Goal: Contribute content: Contribute content

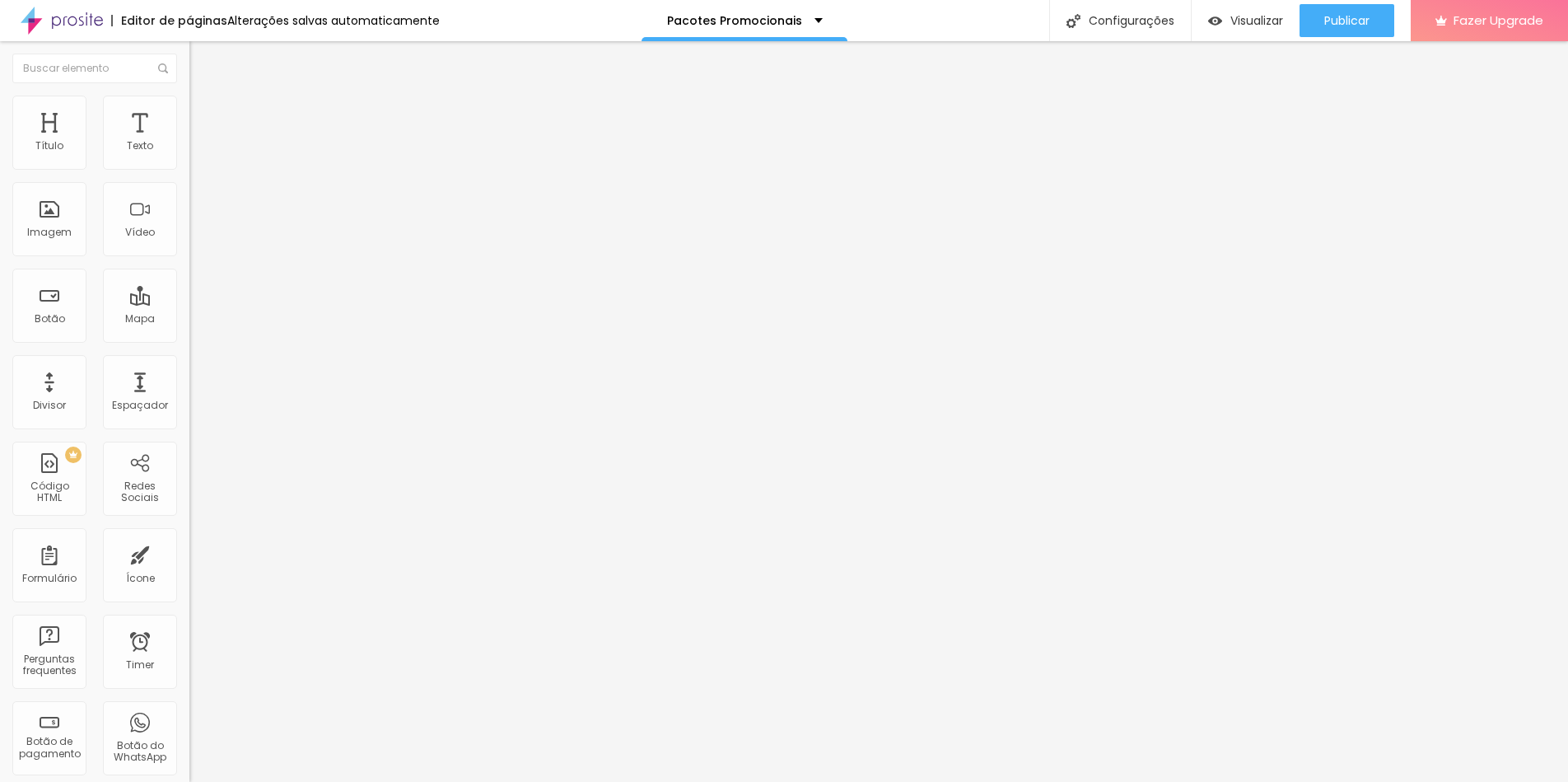
type input "31"
type input "28"
type input "26"
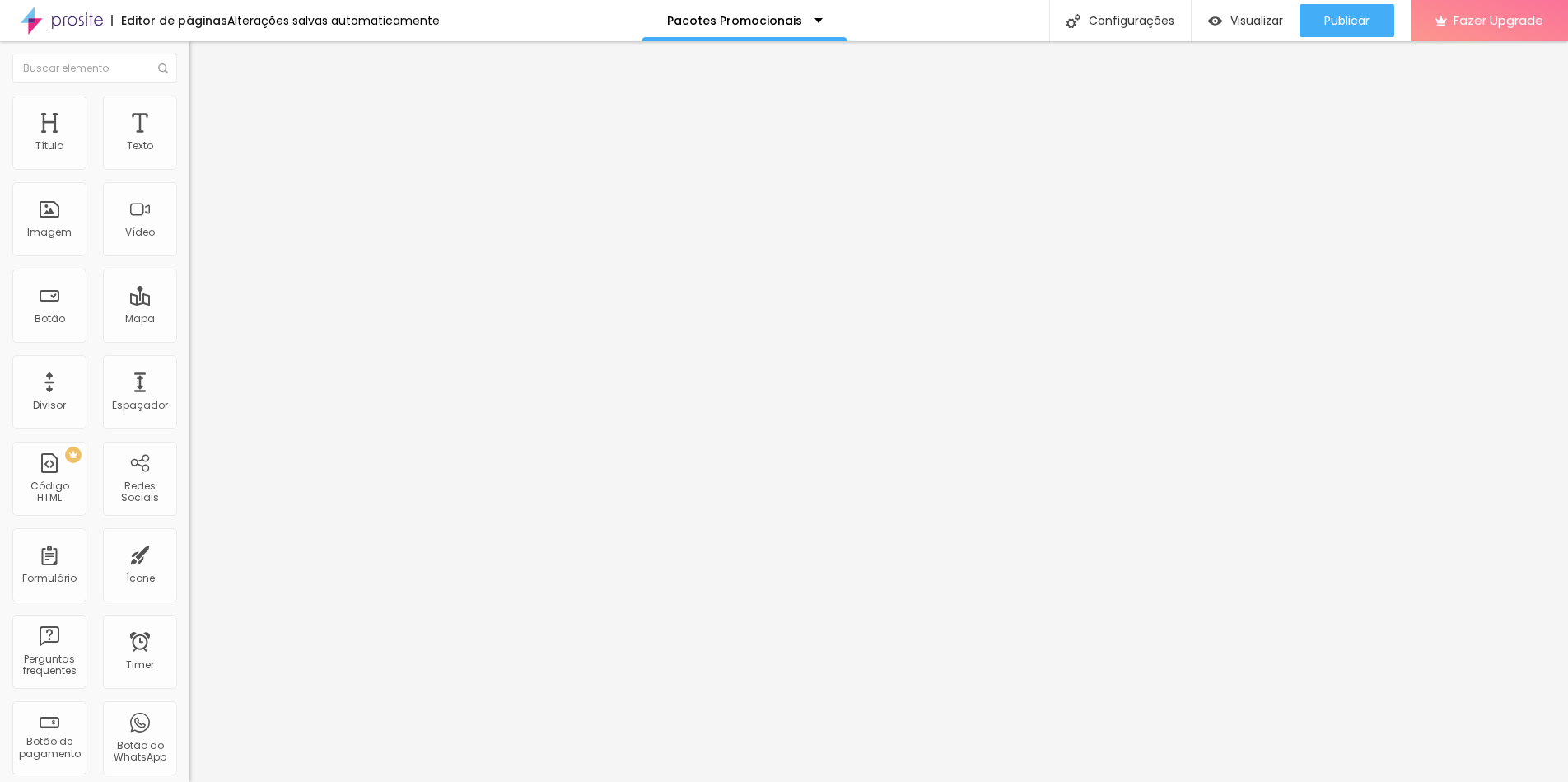
type input "26"
type input "25"
type input "24"
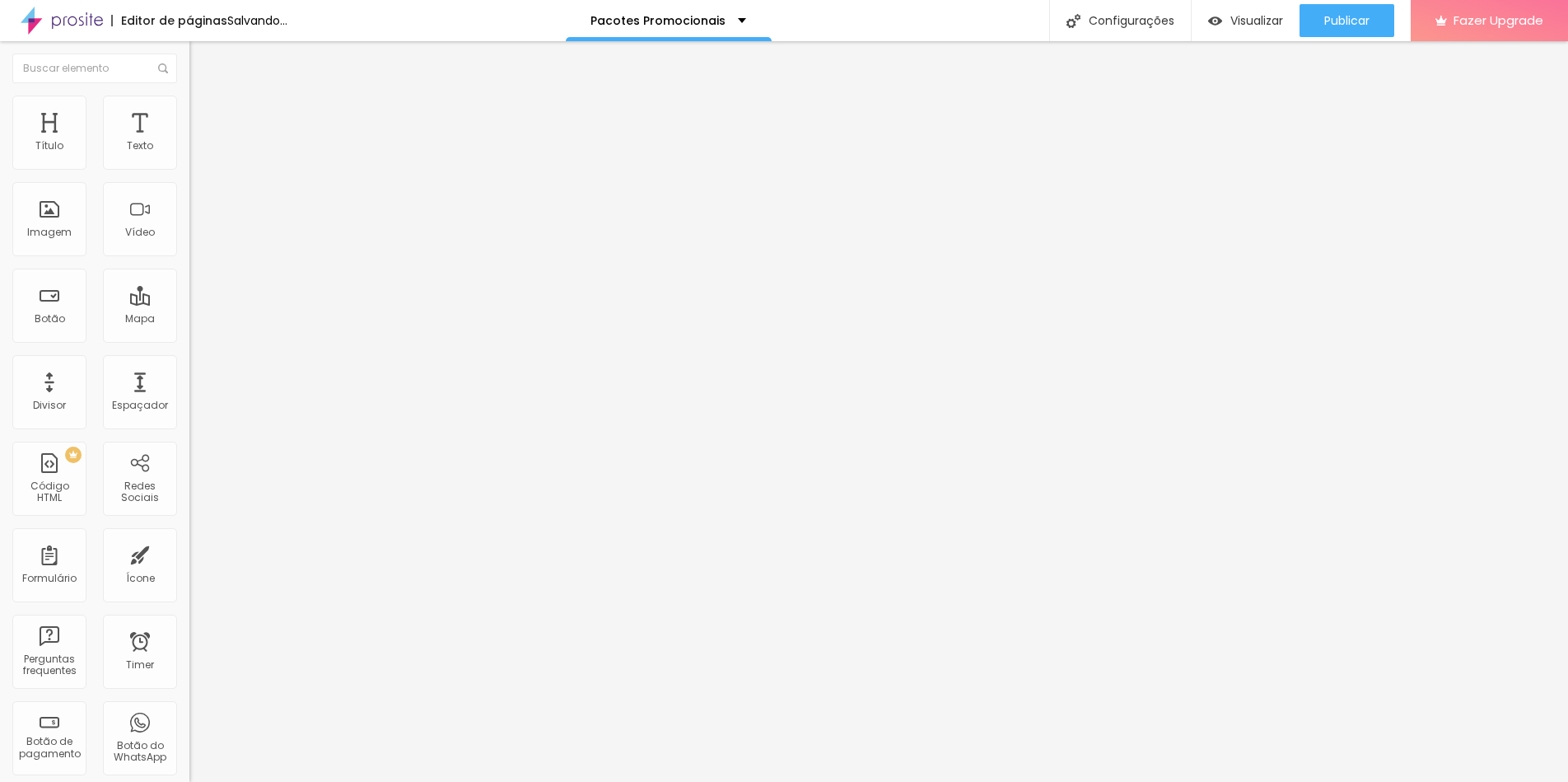
drag, startPoint x: 136, startPoint y: 162, endPoint x: 104, endPoint y: 162, distance: 32.0
type input "24"
click at [189, 304] on input "range" at bounding box center [243, 310] width 106 height 14
drag, startPoint x: 133, startPoint y: 169, endPoint x: 108, endPoint y: 165, distance: 25.3
click at [189, 304] on div at bounding box center [284, 310] width 189 height 14
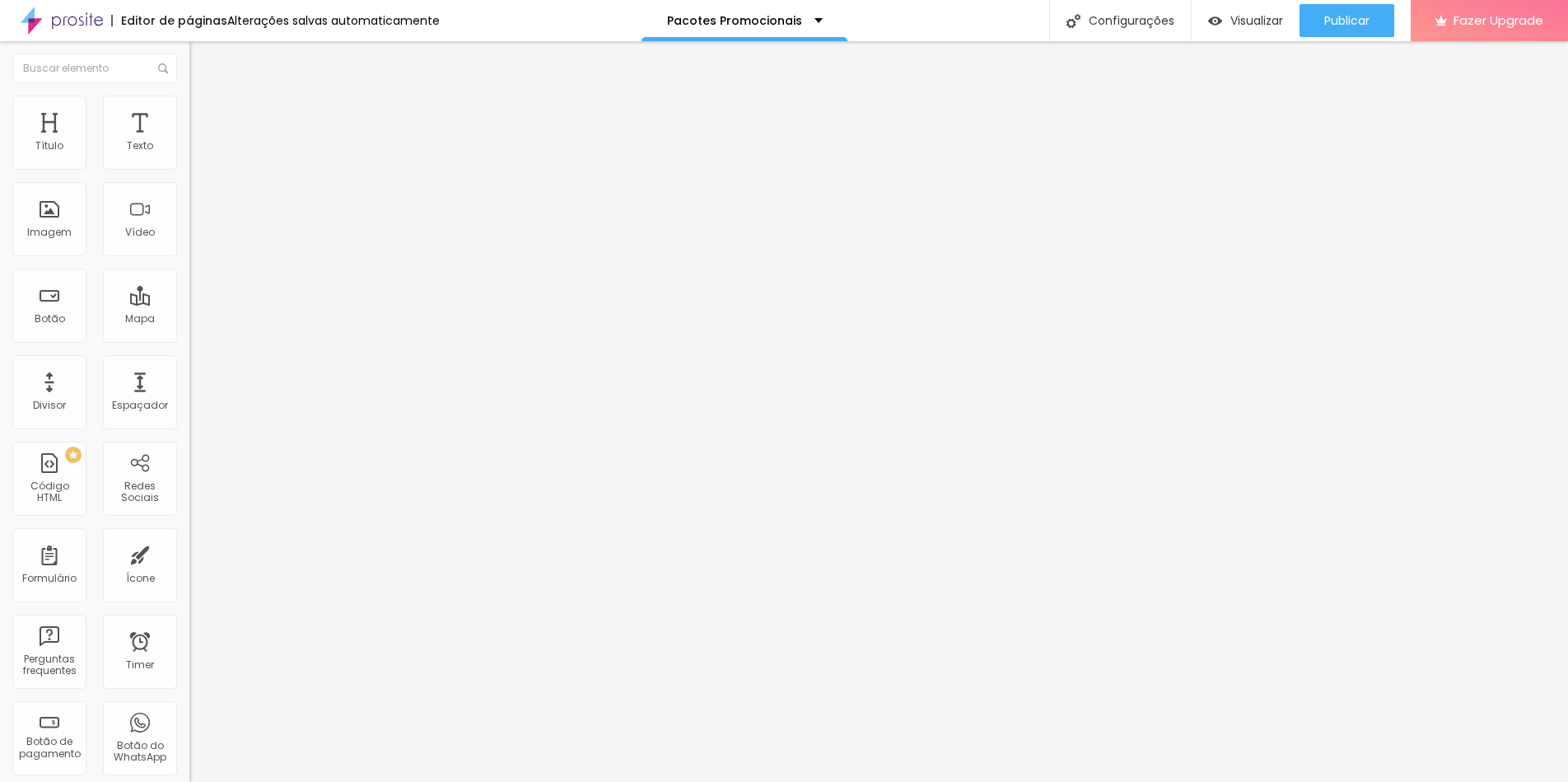
type input "28"
type input "27"
type input "26"
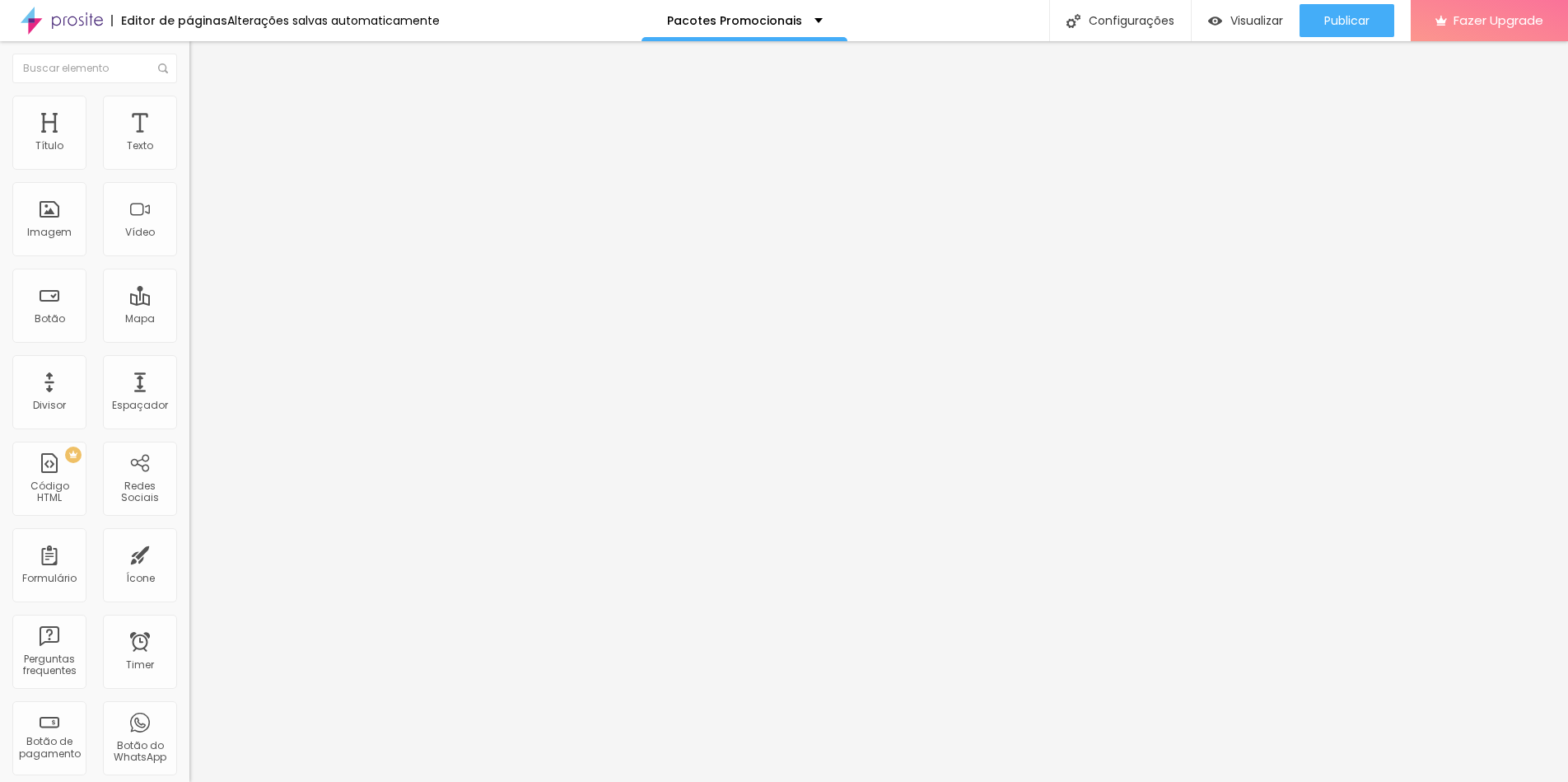
type input "26"
type input "25"
drag, startPoint x: 117, startPoint y: 159, endPoint x: 140, endPoint y: 173, distance: 26.9
click at [189, 304] on div at bounding box center [284, 310] width 189 height 14
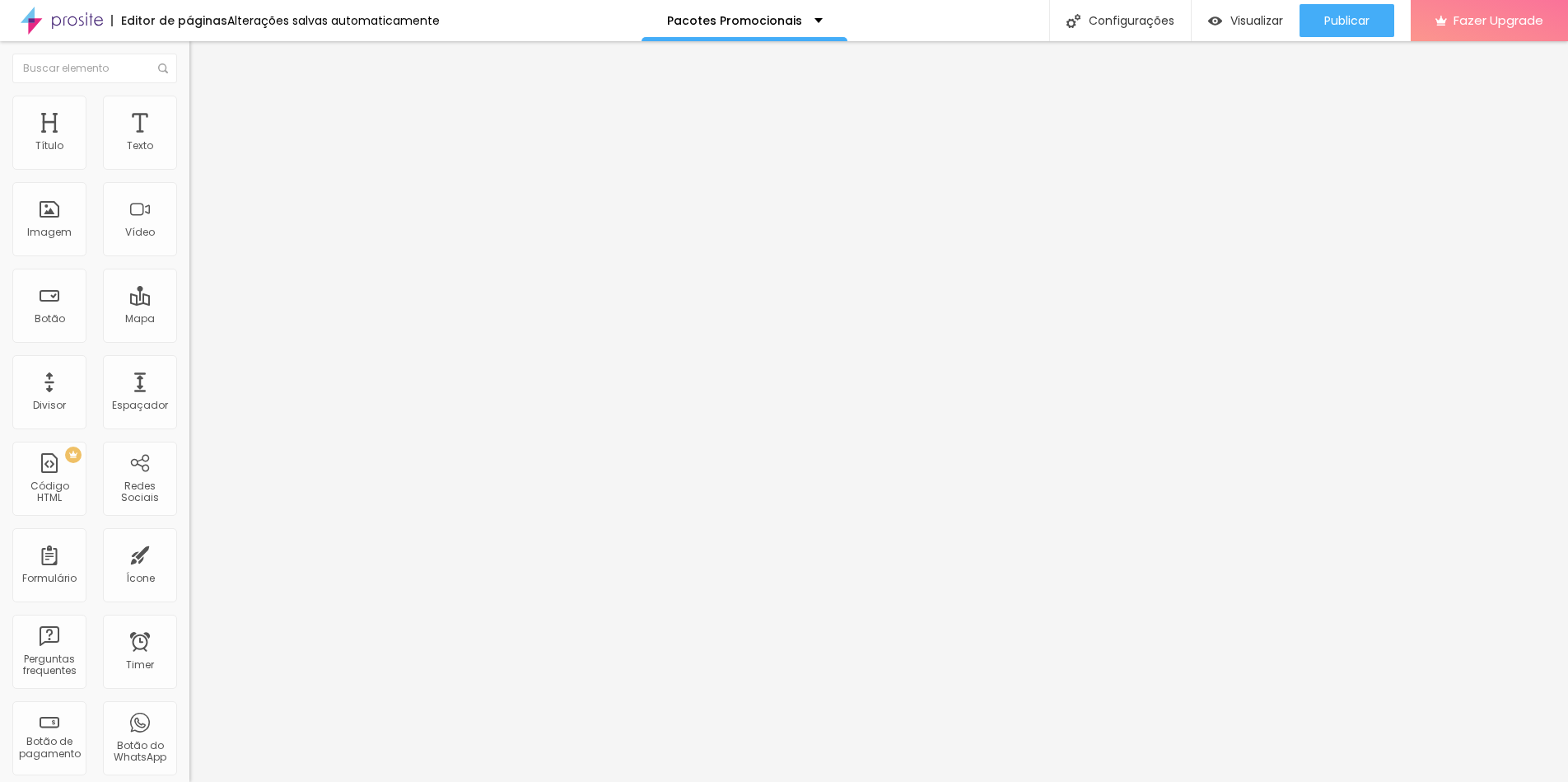
type input "24"
type input "23"
type input "22"
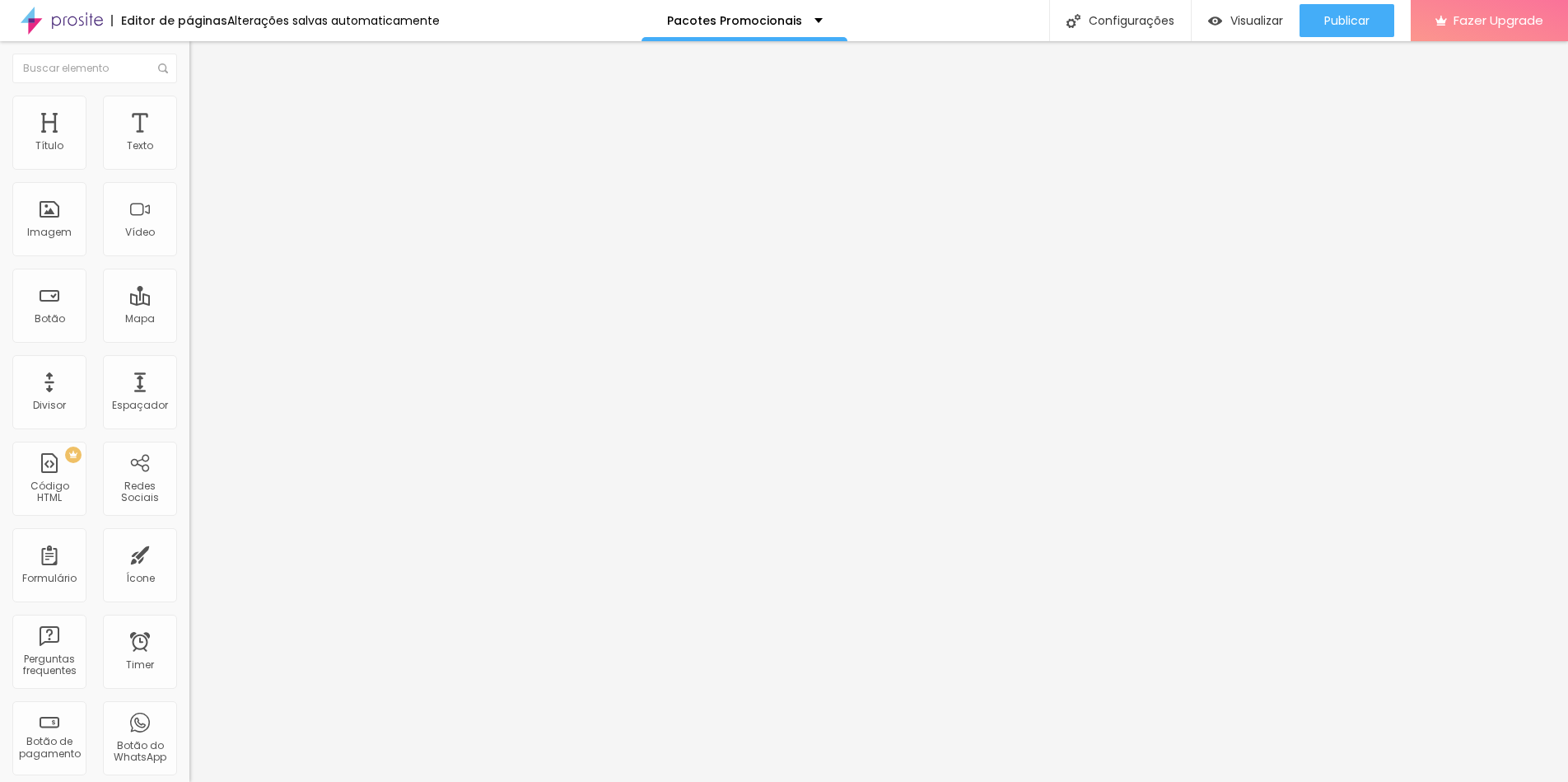
type input "22"
type input "21"
type input "20"
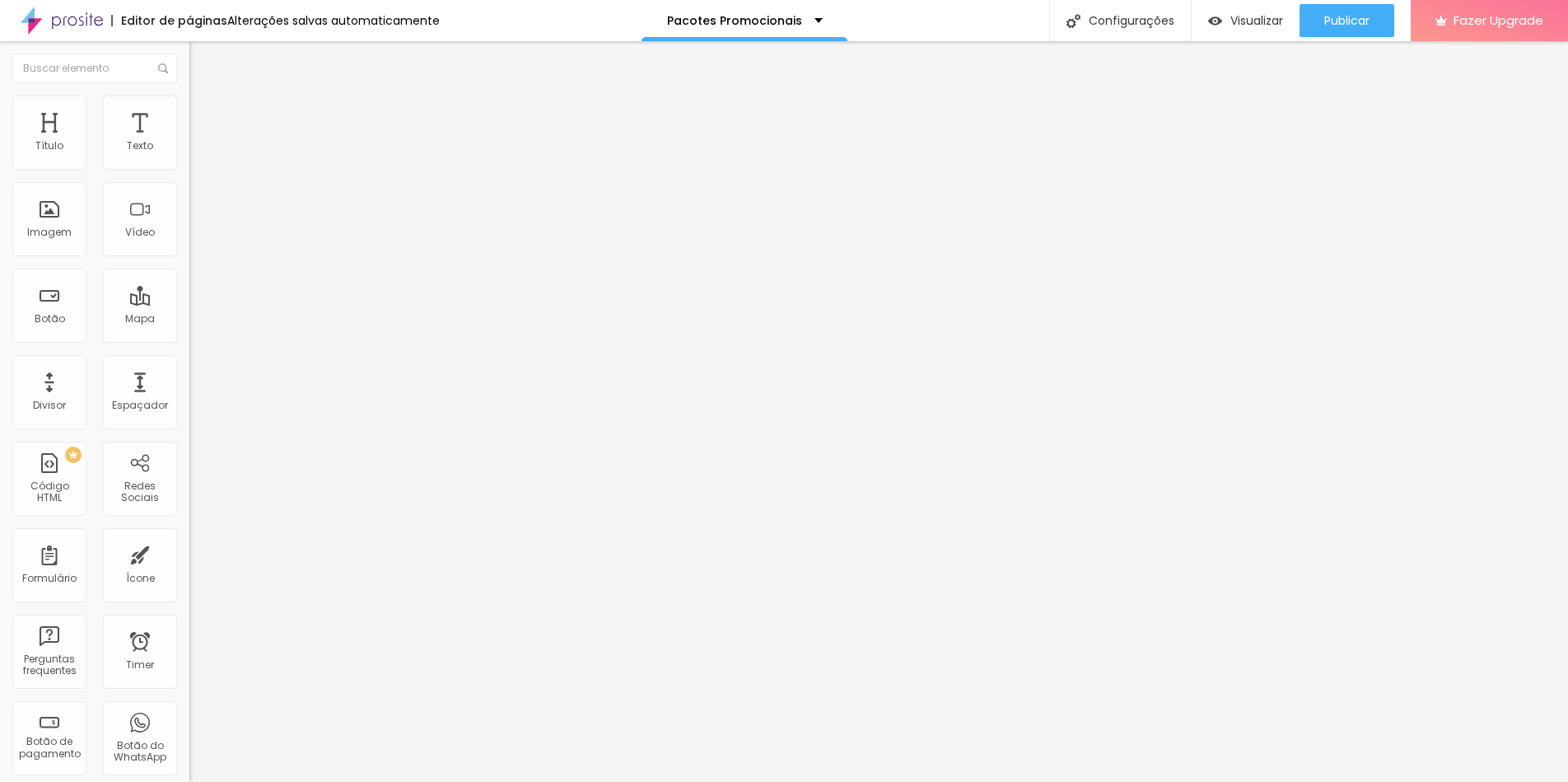
type input "19"
type input "18"
type input "19"
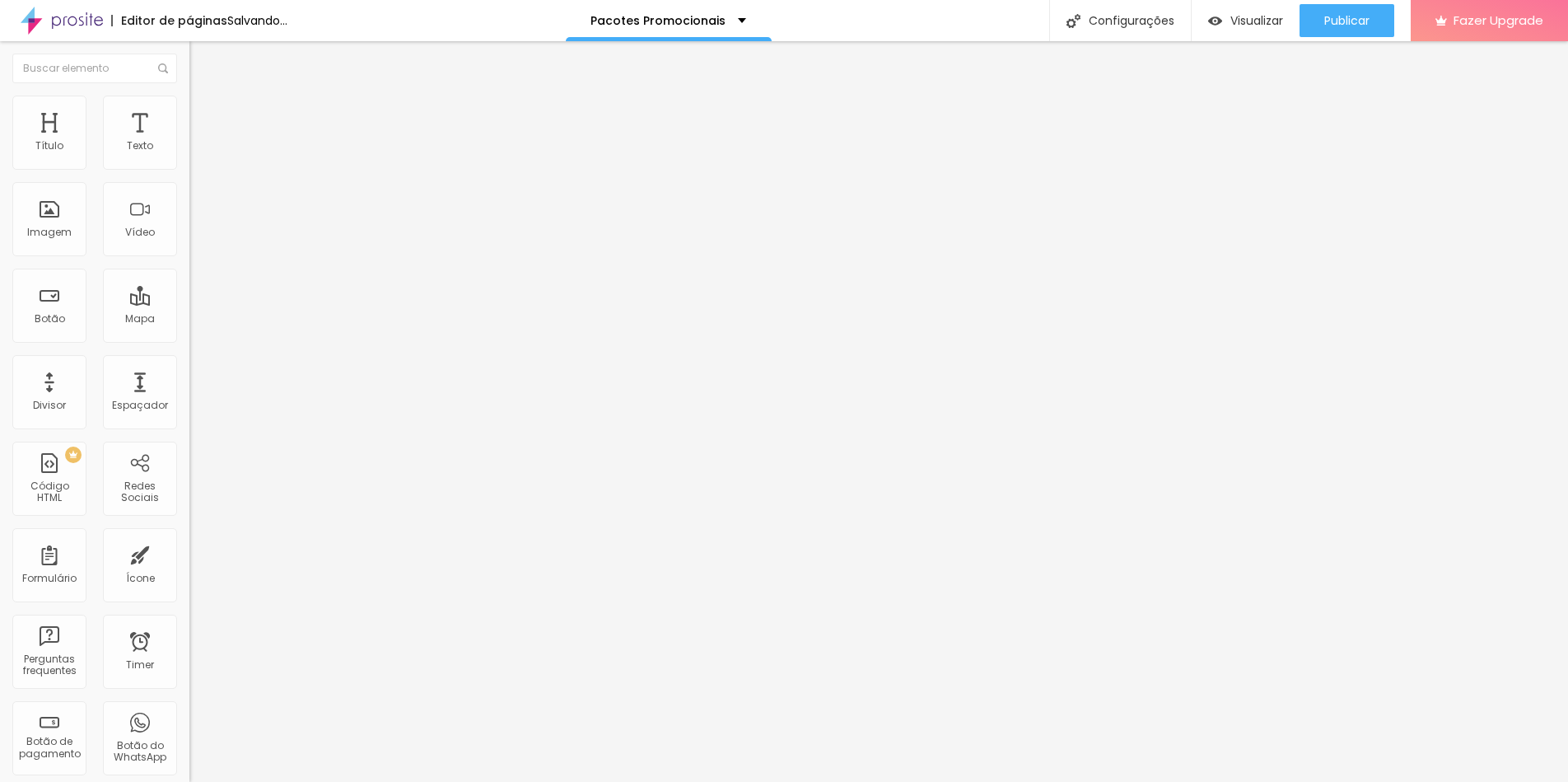
type input "19"
type input "20"
type input "21"
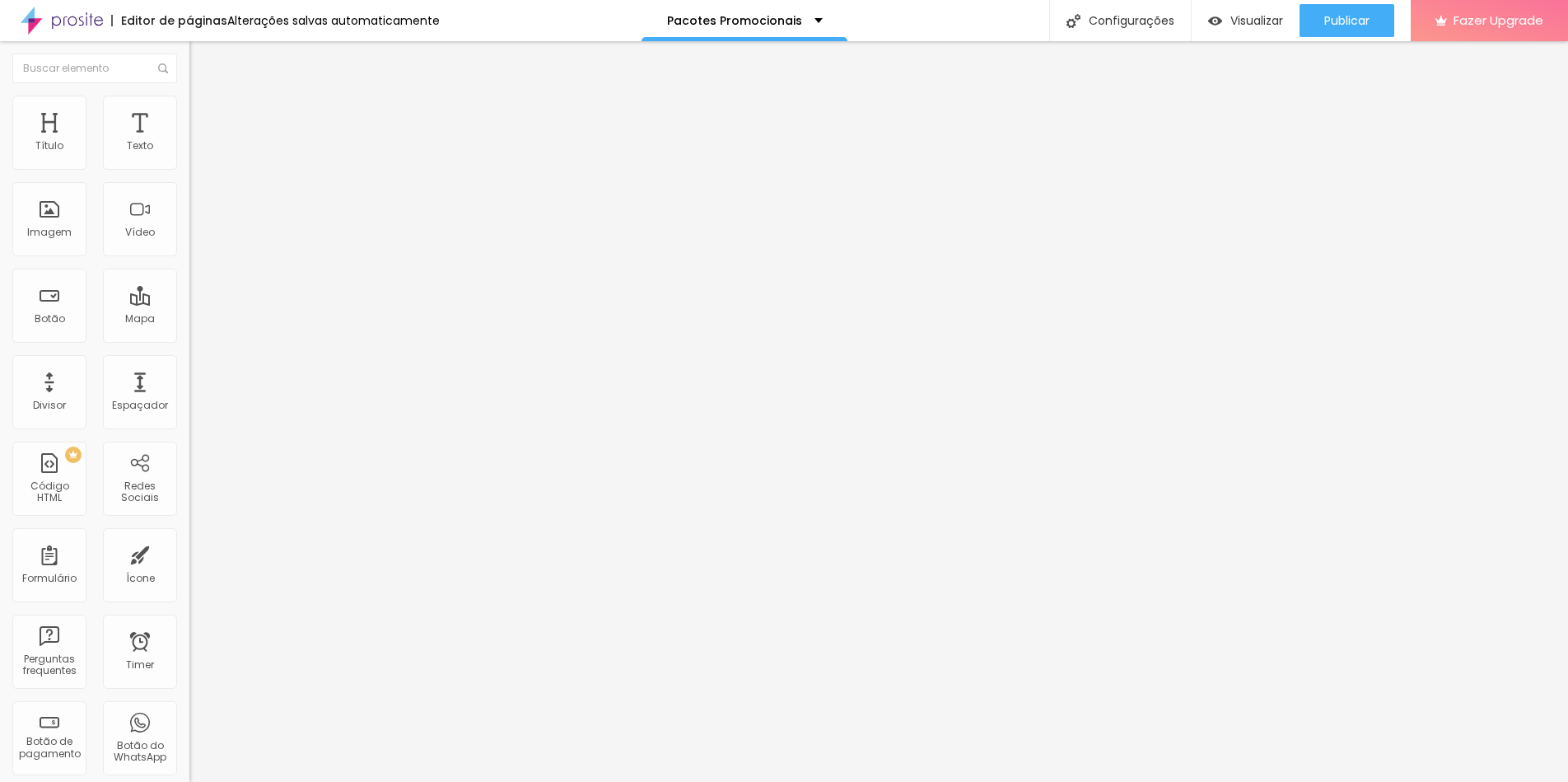
type input "22"
type input "24"
type input "23"
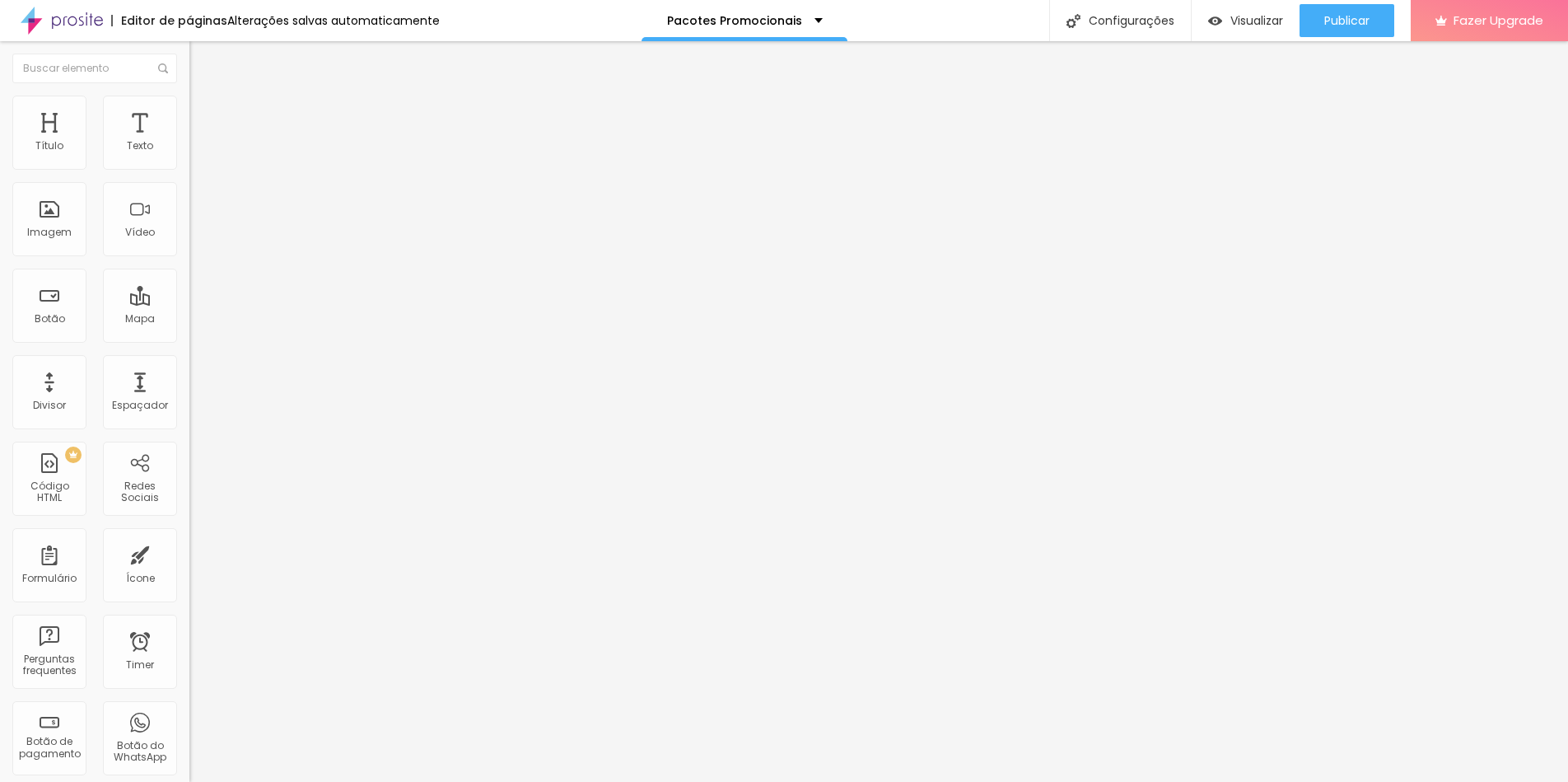
type input "23"
type input "22"
type input "21"
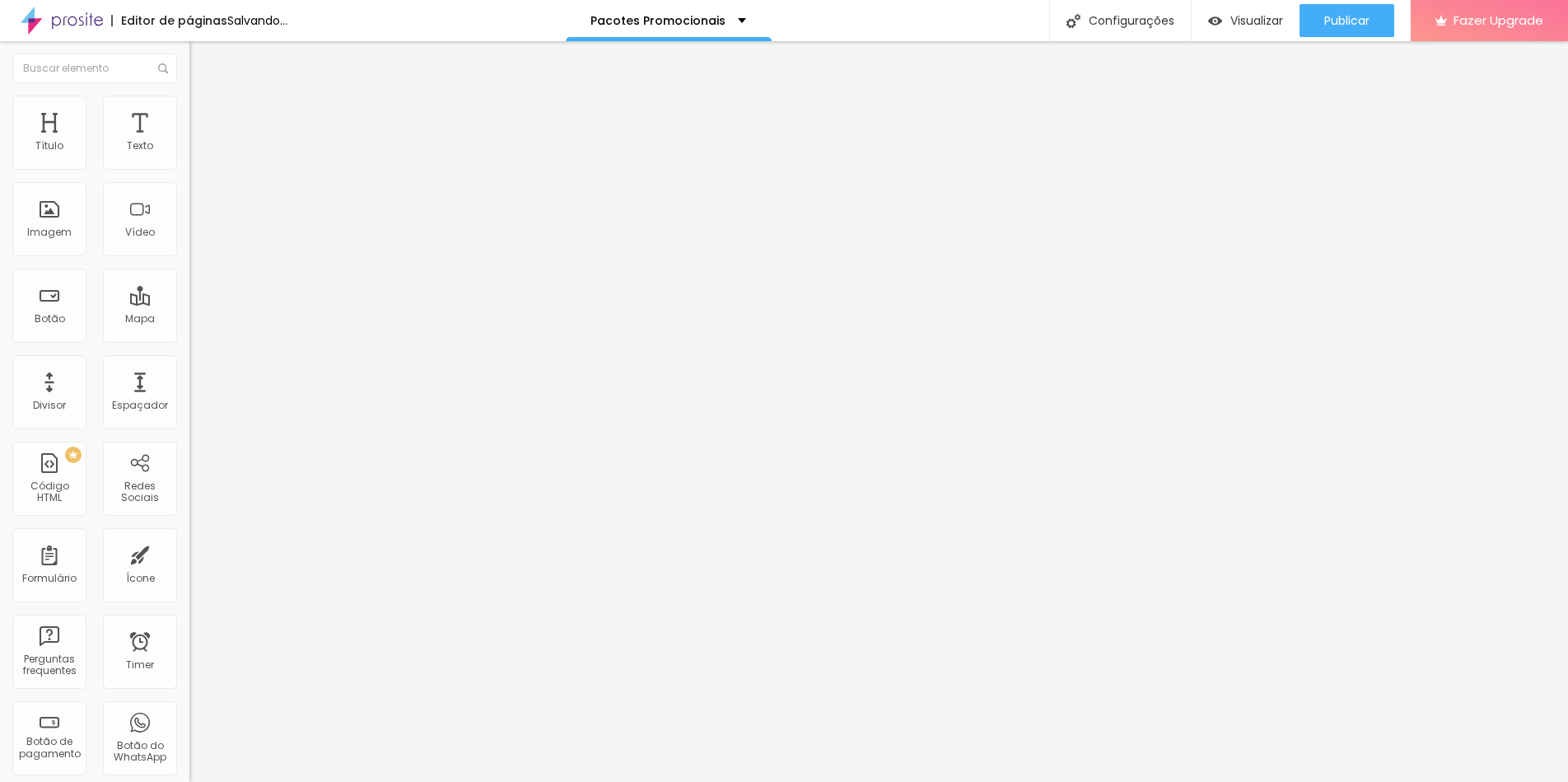
type input "20"
type input "19"
type input "20"
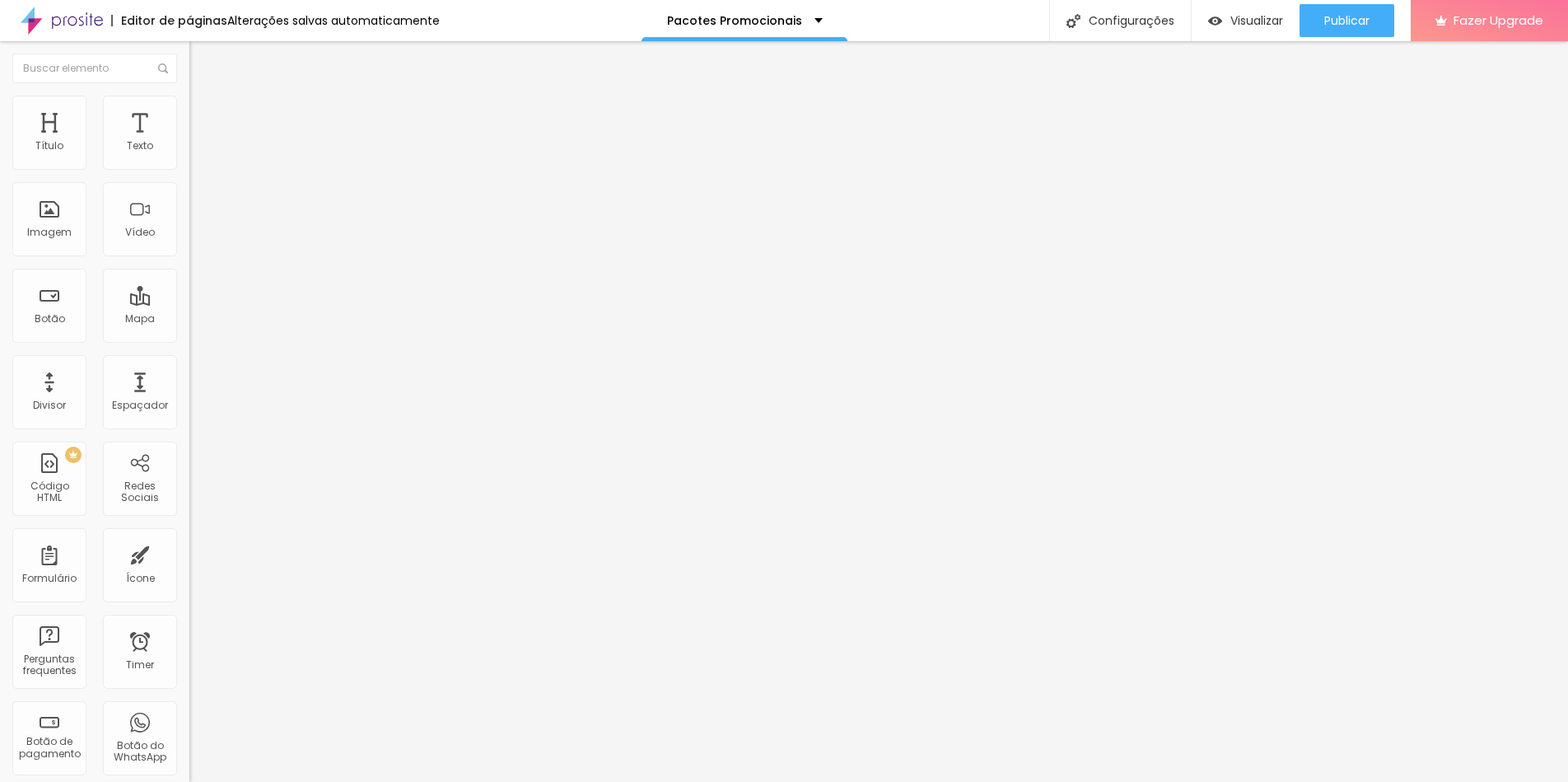
type input "20"
drag, startPoint x: 108, startPoint y: 159, endPoint x: 157, endPoint y: 170, distance: 50.2
type input "20"
click at [189, 304] on div at bounding box center [284, 310] width 189 height 14
type input "23"
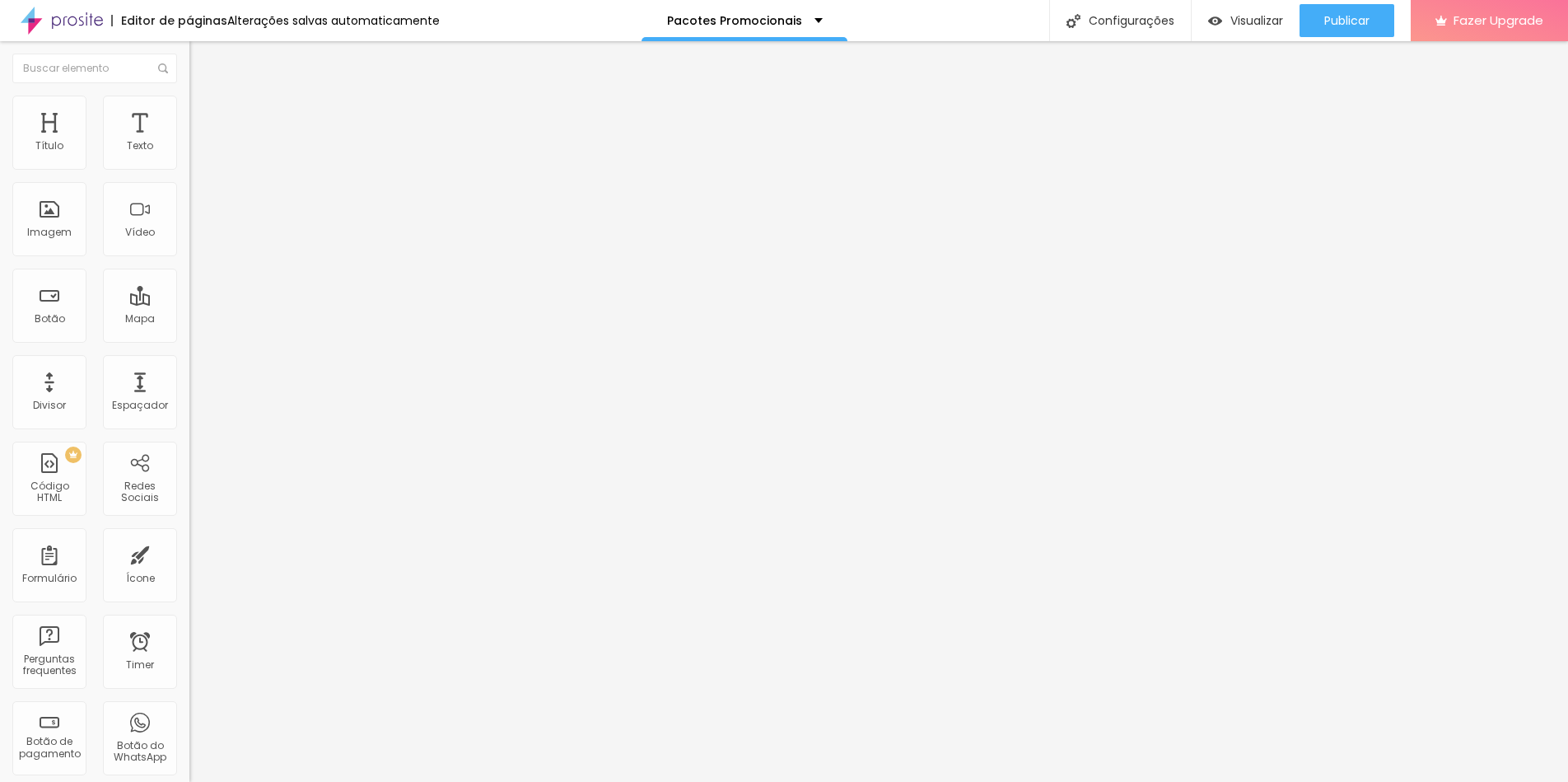
type input "23"
type input "22"
type input "21"
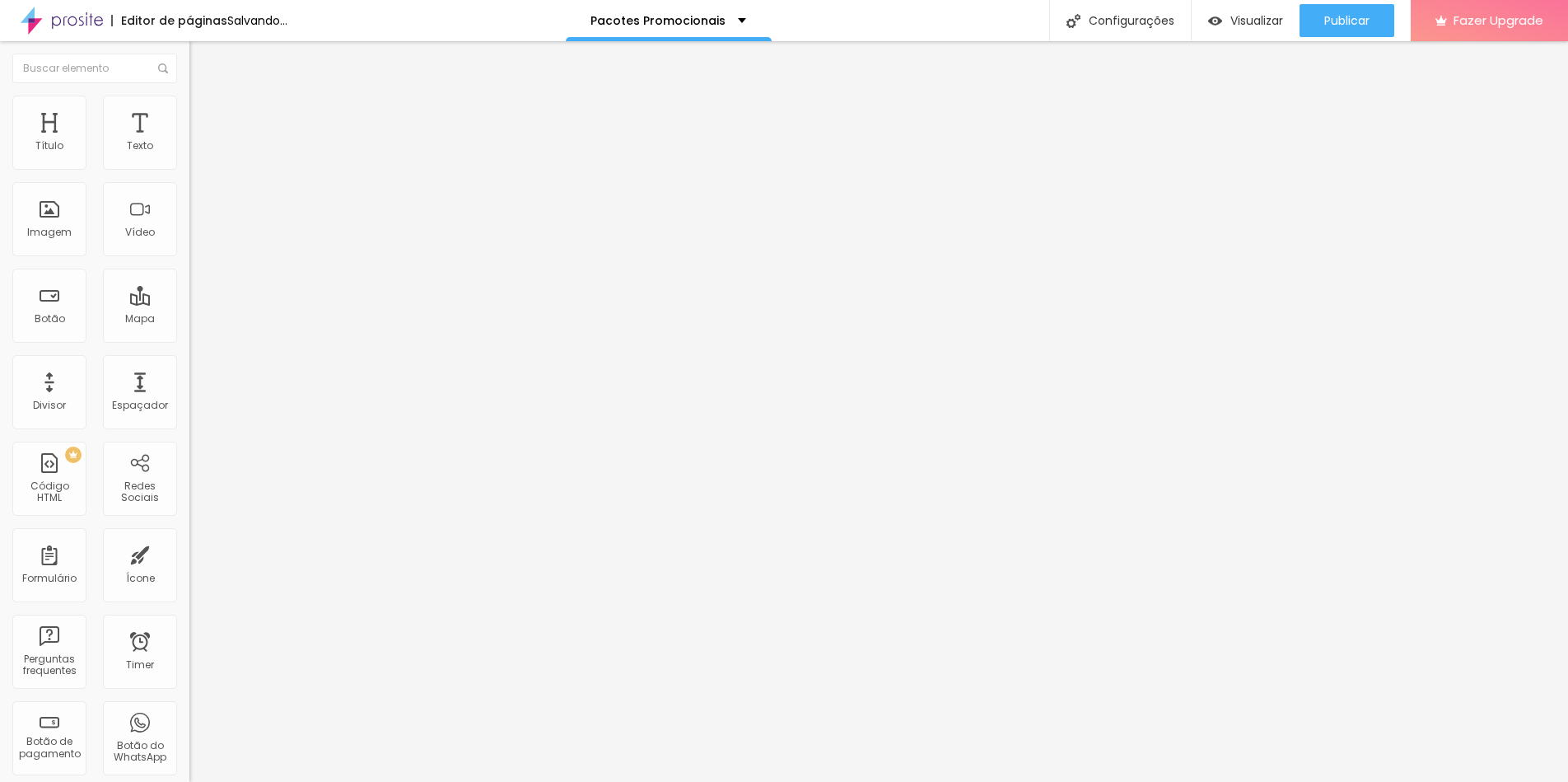
type input "20"
type input "21"
drag, startPoint x: 102, startPoint y: 161, endPoint x: 92, endPoint y: 160, distance: 10.0
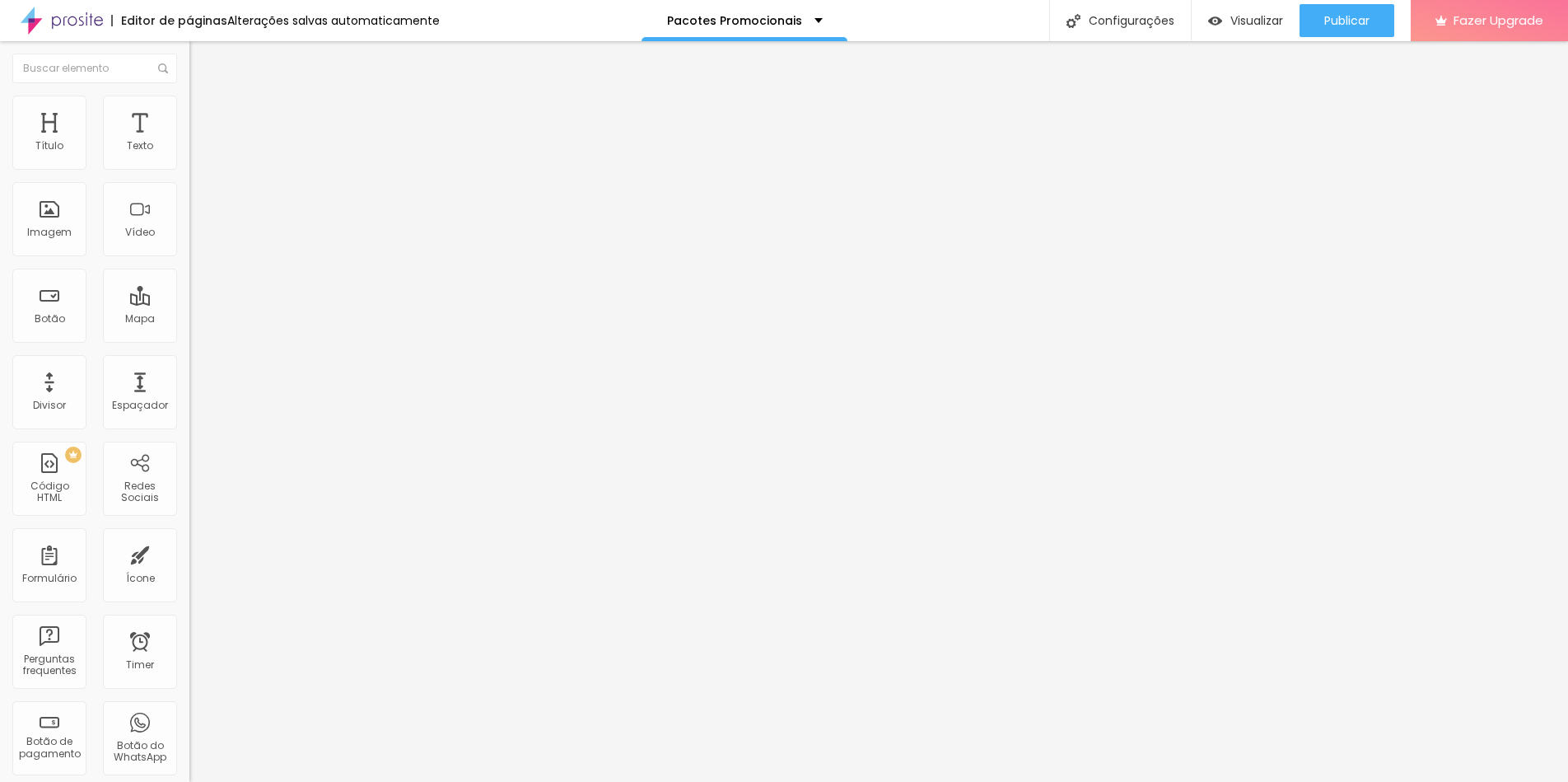
type input "21"
click at [189, 304] on input "range" at bounding box center [243, 310] width 106 height 14
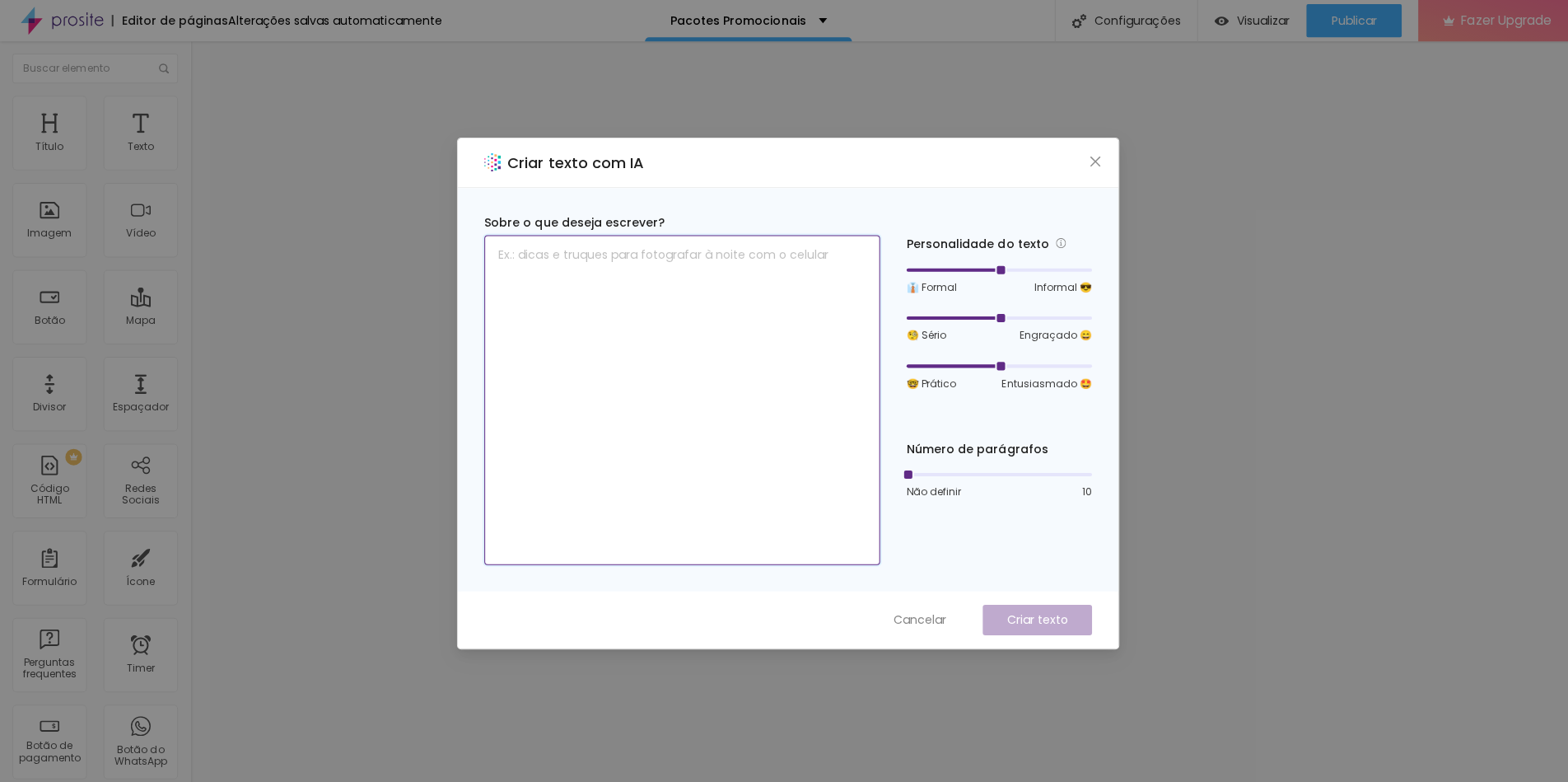
click at [580, 297] on textarea at bounding box center [678, 397] width 393 height 328
type textarea "Sobre mim"
click at [1056, 613] on p "Criar texto" at bounding box center [1031, 617] width 61 height 17
click at [932, 612] on span "Cancelar" at bounding box center [915, 617] width 53 height 17
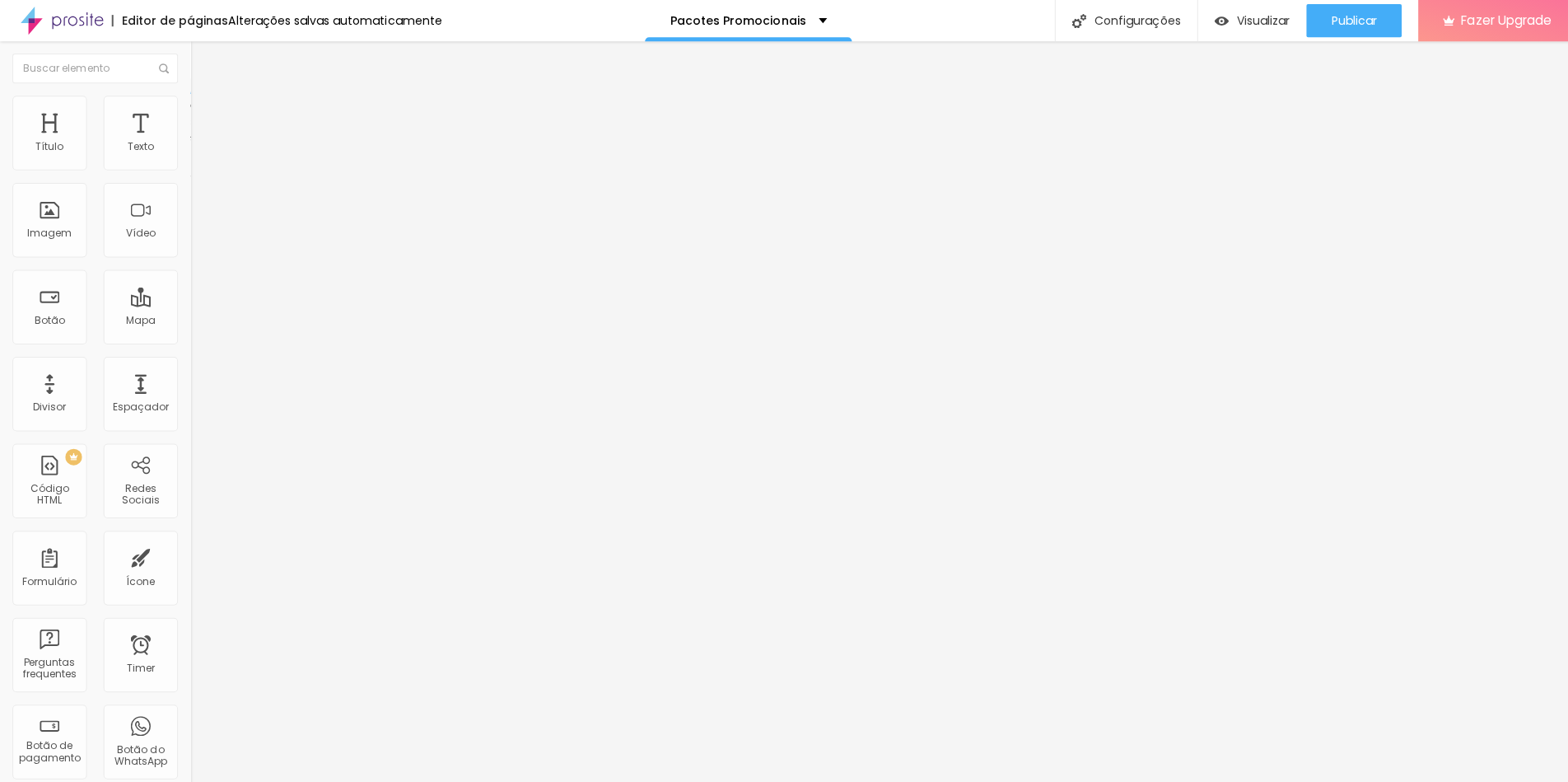
click at [189, 215] on div "Editar Coluna Conteúdo Estilo Avançado Alinhamento" at bounding box center [284, 412] width 189 height 740
click at [204, 114] on span "Estilo" at bounding box center [217, 106] width 25 height 14
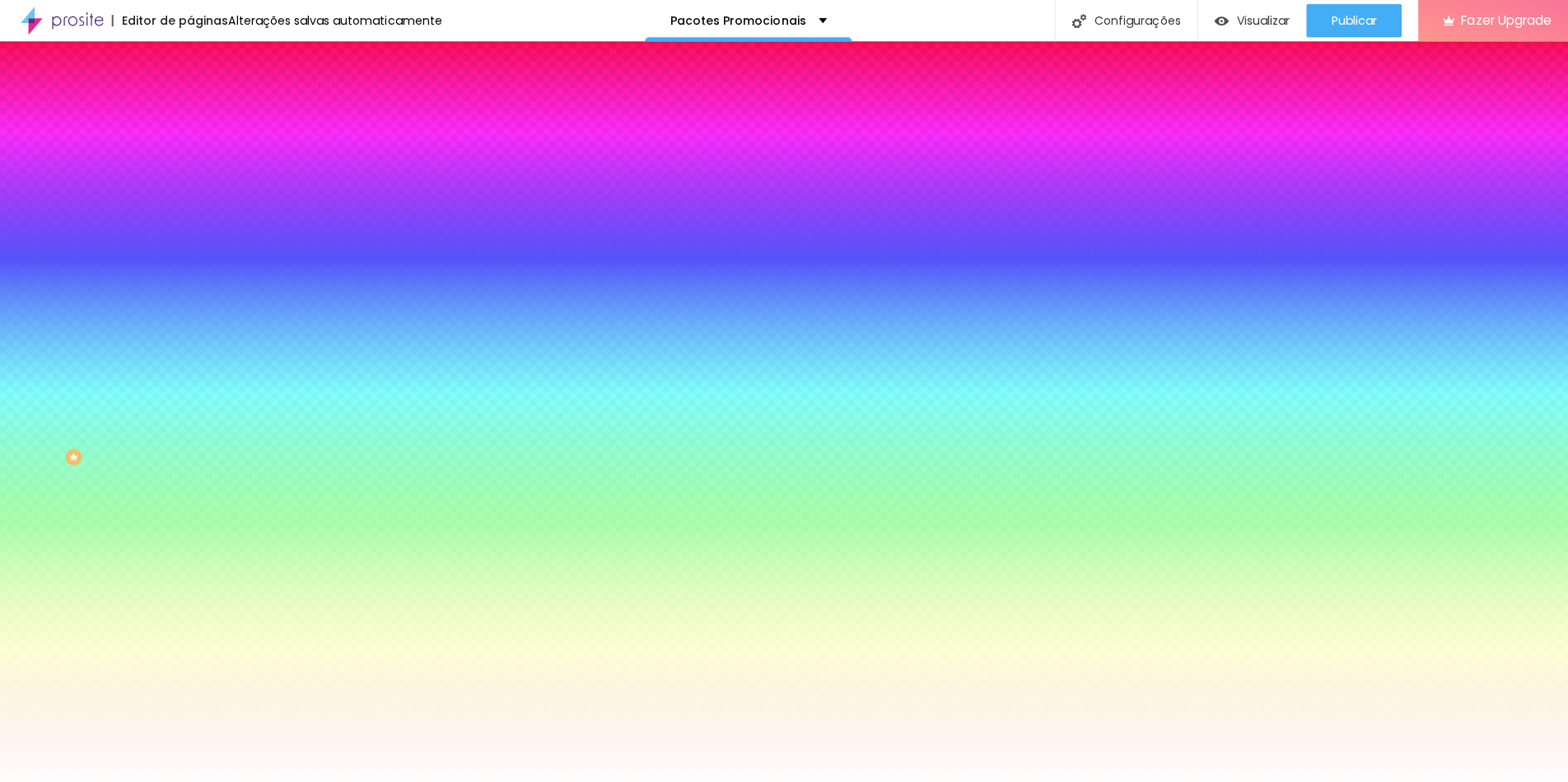
click at [189, 112] on li "Avançado" at bounding box center [284, 120] width 189 height 16
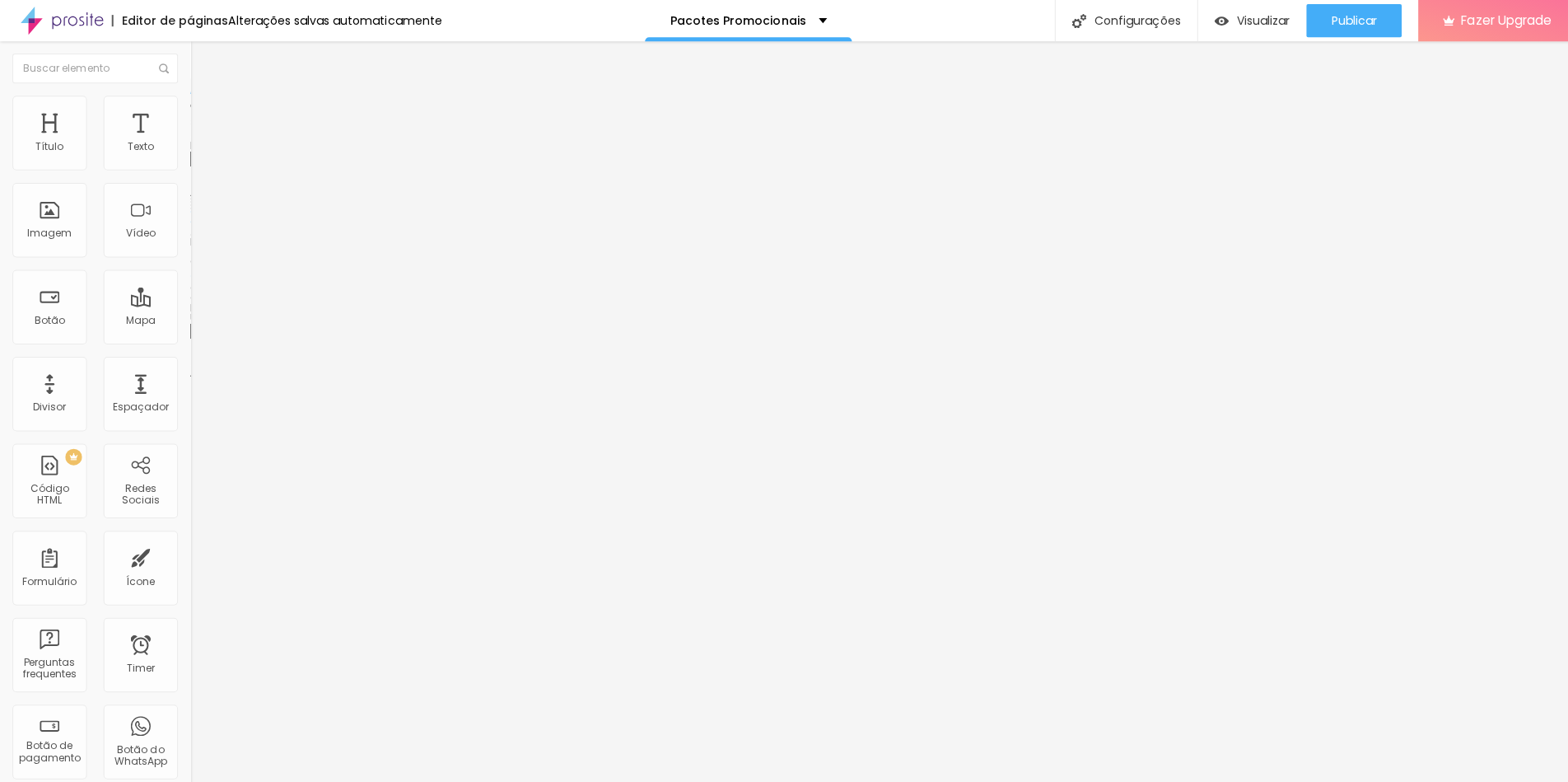
click at [189, 142] on span "Trocar imagem" at bounding box center [234, 134] width 90 height 14
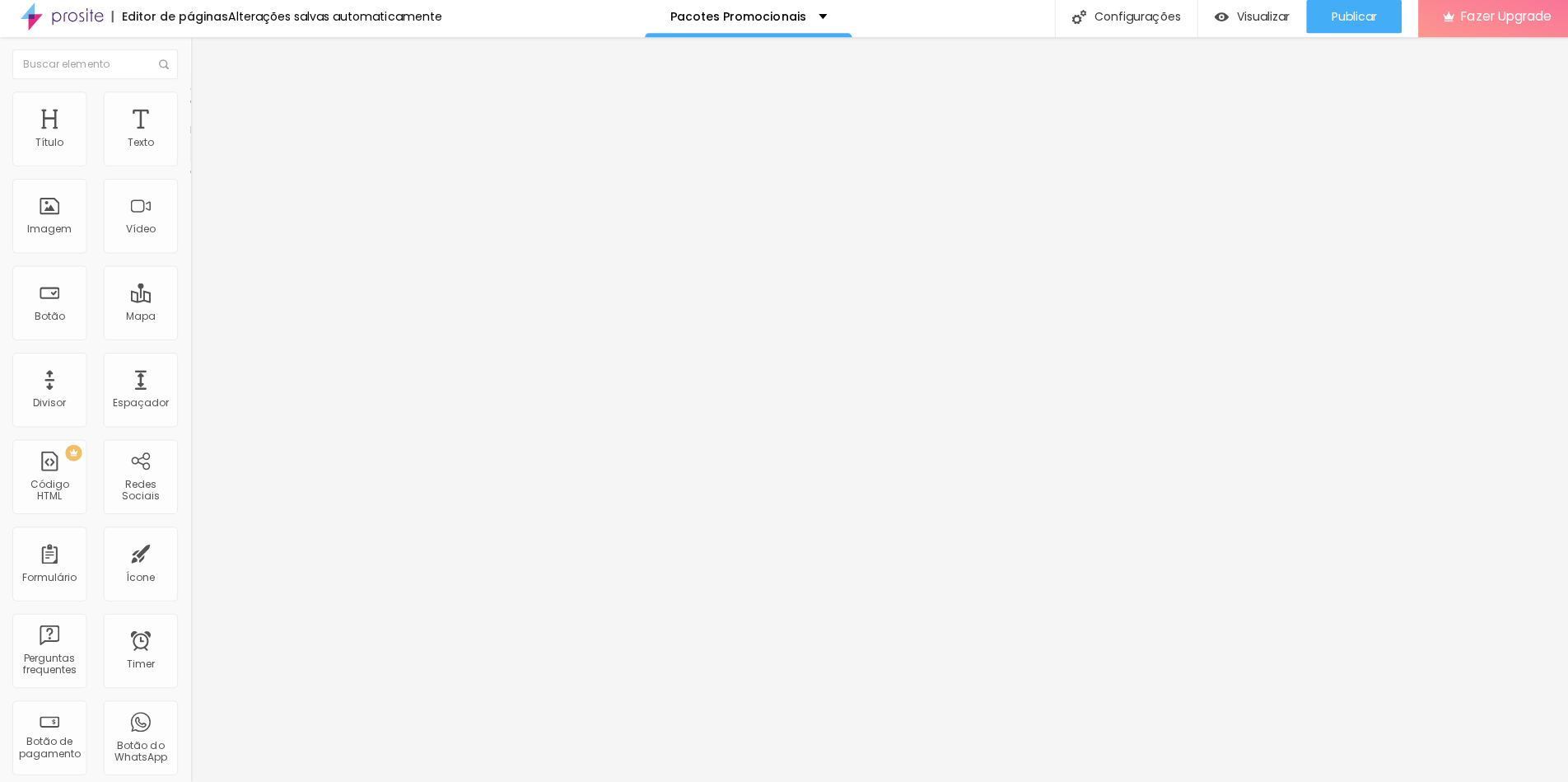
drag, startPoint x: 661, startPoint y: 488, endPoint x: 754, endPoint y: 318, distance: 193.8
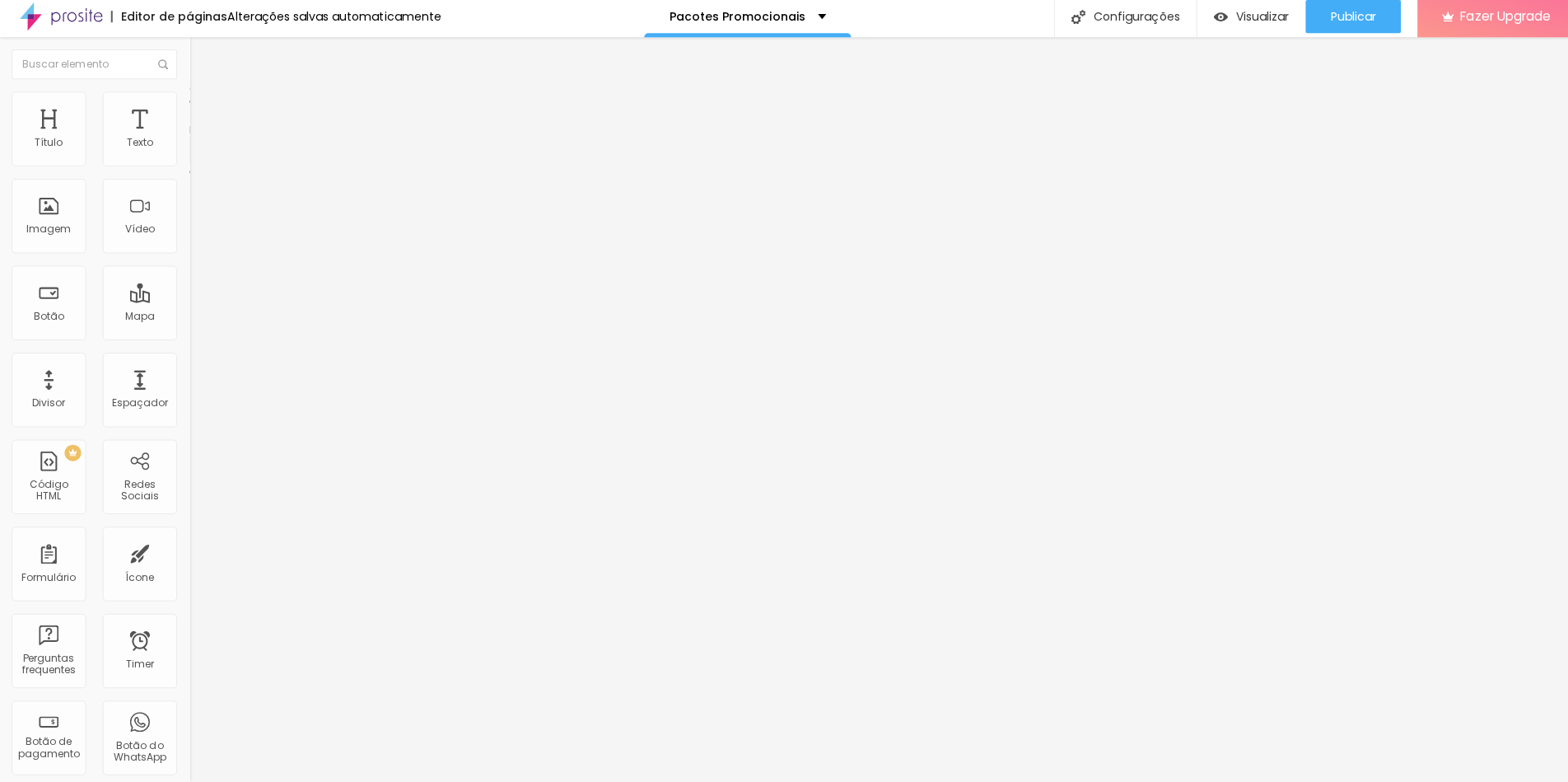
scroll to position [192, 0]
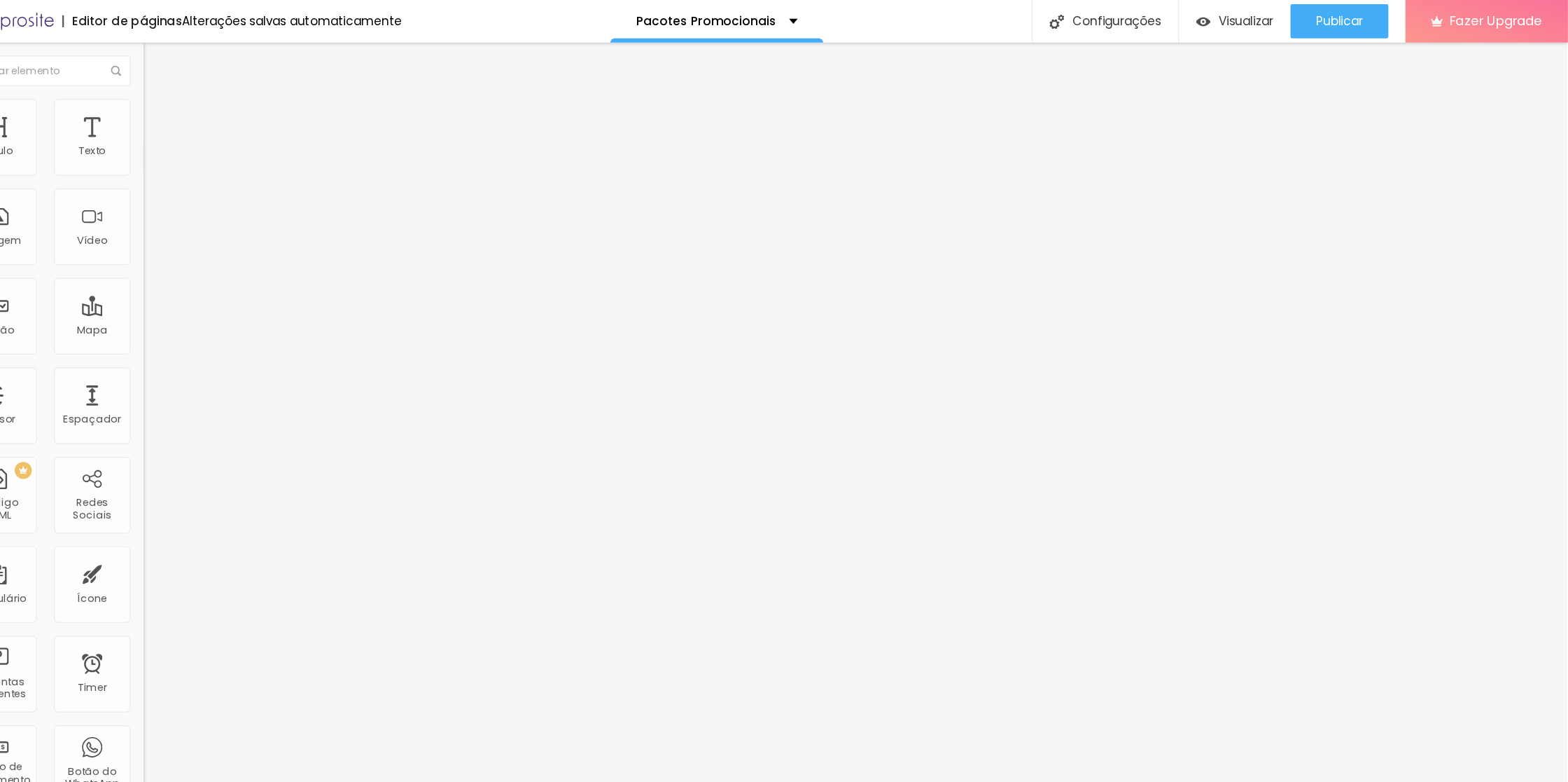
scroll to position [0, 0]
click at [1105, 17] on button "Publicar" at bounding box center [1145, 17] width 81 height 28
click at [1014, 20] on img "button" at bounding box center [1020, 17] width 12 height 12
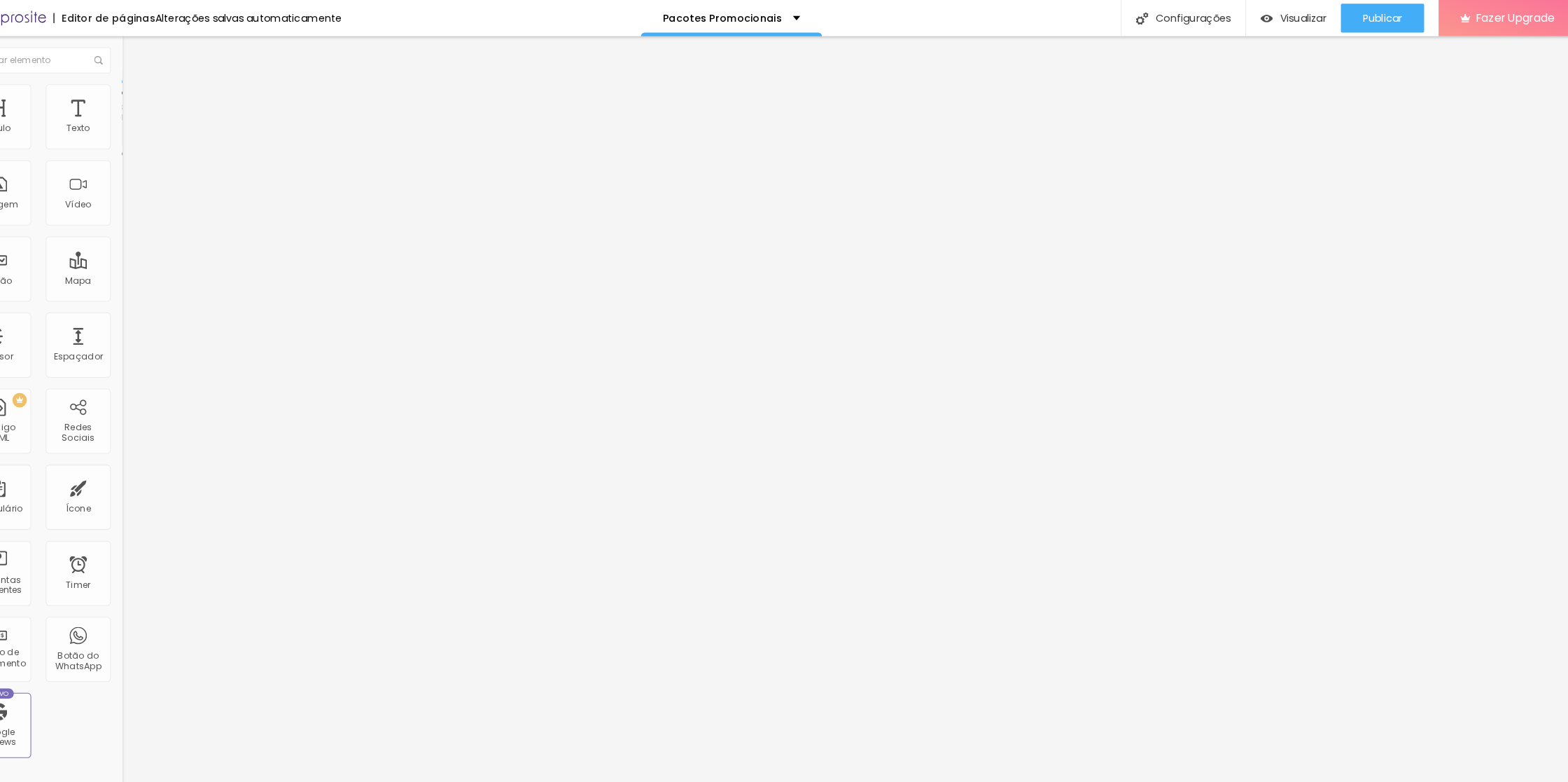
click at [161, 235] on div "Editar Formulário Conteúdo Estilo Avançado Formulário Form" at bounding box center [242, 409] width 161 height 747
click at [36, 21] on img at bounding box center [52, 17] width 70 height 35
